Goal: Information Seeking & Learning: Learn about a topic

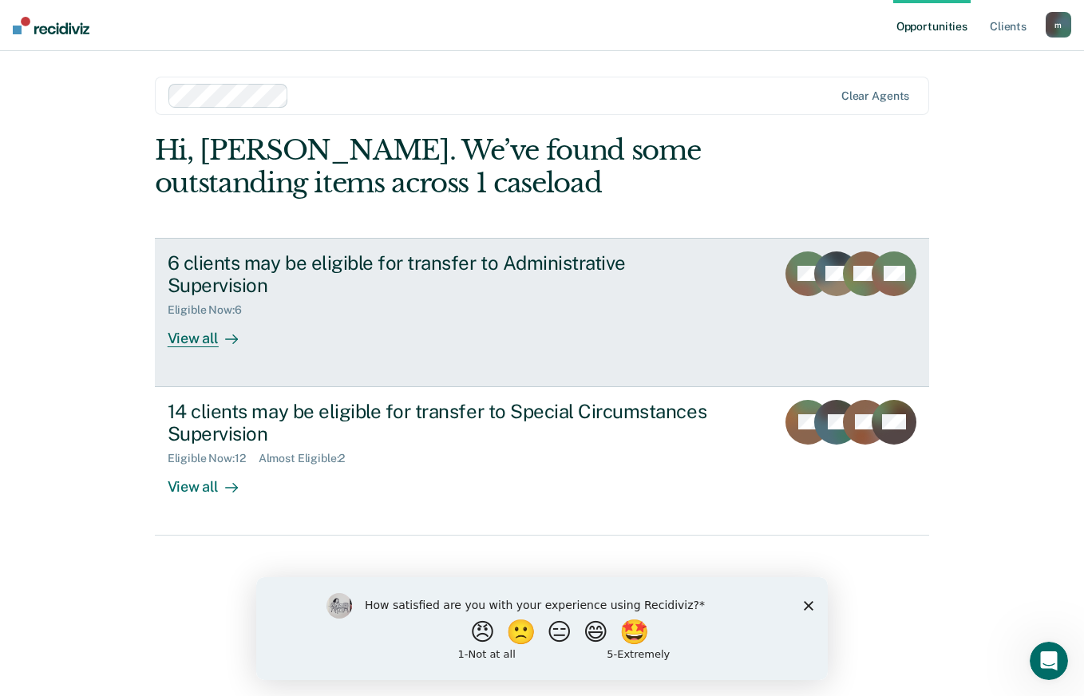
click at [188, 325] on link "6 clients may be eligible for transfer to Administrative Supervision Eligible N…" at bounding box center [542, 312] width 775 height 149
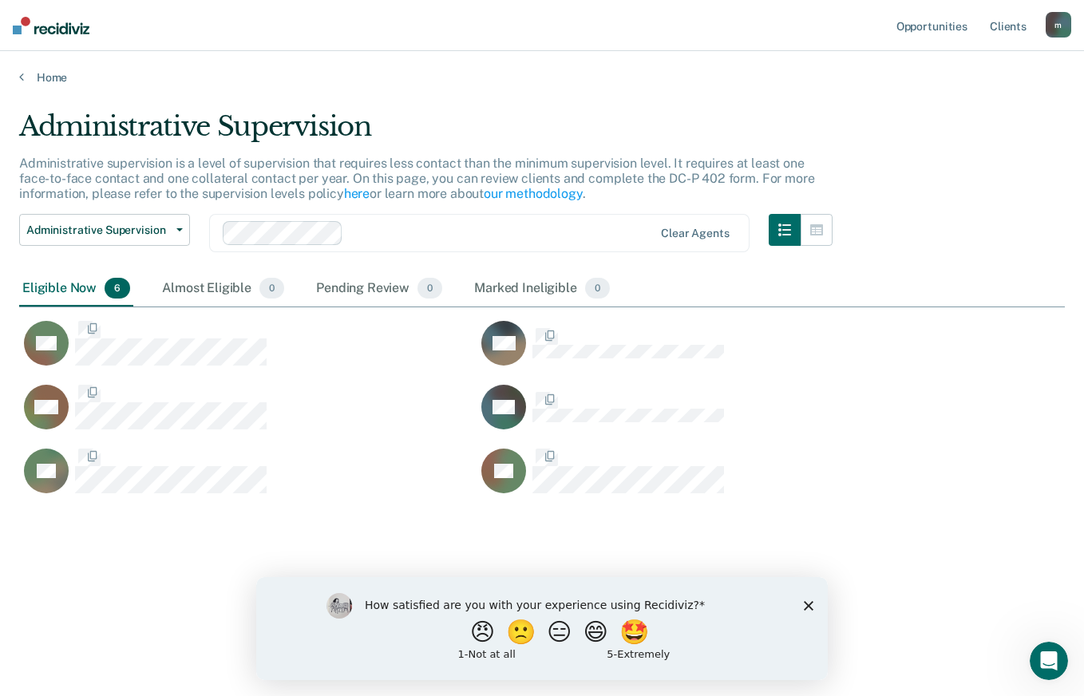
scroll to position [454, 1034]
